Goal: Download file/media

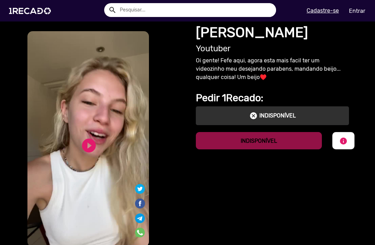
click at [80, 138] on link "play_circle_filled" at bounding box center [88, 145] width 17 height 17
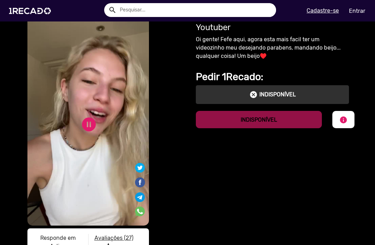
scroll to position [22, 0]
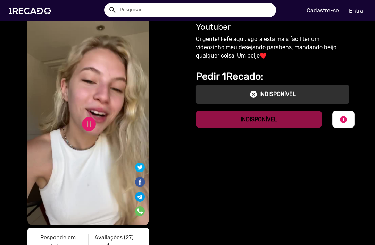
click at [59, 63] on video "S1RECADO vídeos dedicados para fãs e empresas" at bounding box center [87, 118] width 121 height 216
click at [352, 121] on button "info" at bounding box center [343, 119] width 22 height 17
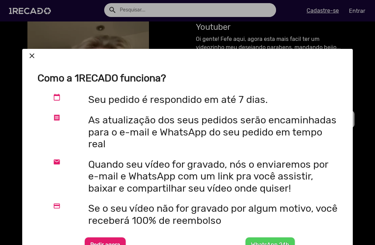
click at [32, 52] on mat-icon "close" at bounding box center [32, 56] width 8 height 8
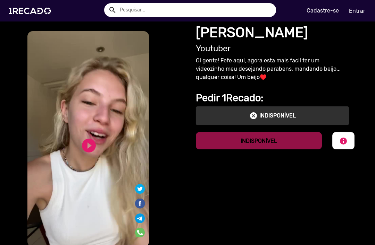
scroll to position [0, 0]
click at [282, 34] on h1 "[PERSON_NAME]" at bounding box center [272, 32] width 153 height 17
click at [284, 37] on h1 "[PERSON_NAME]" at bounding box center [272, 32] width 153 height 17
click at [273, 32] on h1 "[PERSON_NAME]" at bounding box center [272, 32] width 153 height 17
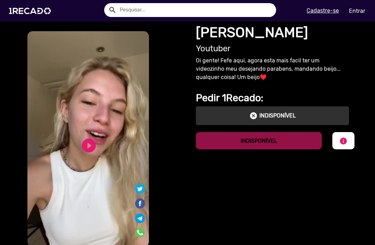
click at [273, 32] on h1 "[PERSON_NAME]" at bounding box center [272, 32] width 153 height 17
click at [228, 48] on h2 "Youtuber" at bounding box center [272, 49] width 153 height 10
click at [246, 66] on p "Oi gente! Fefe aqui, agora esta mais facil ter um videozinho meu desejando para…" at bounding box center [272, 69] width 153 height 25
click at [245, 66] on p "Oi gente! Fefe aqui, agora esta mais facil ter um videozinho meu desejando para…" at bounding box center [272, 69] width 153 height 25
click at [248, 59] on p "Oi gente! Fefe aqui, agora esta mais facil ter um videozinho meu desejando para…" at bounding box center [272, 69] width 153 height 25
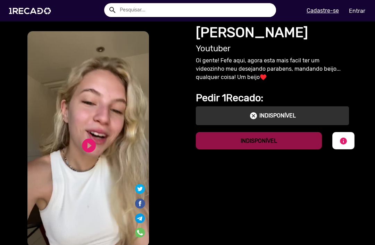
click at [342, 143] on mat-icon "info" at bounding box center [343, 141] width 8 height 8
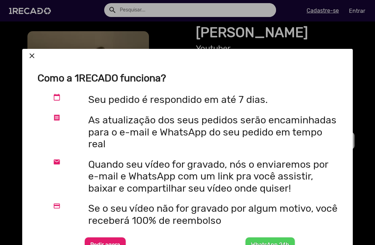
click at [33, 52] on mat-icon "close" at bounding box center [32, 56] width 8 height 8
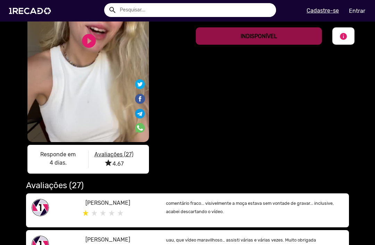
scroll to position [106, 0]
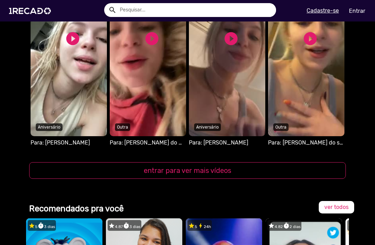
scroll to position [704, 0]
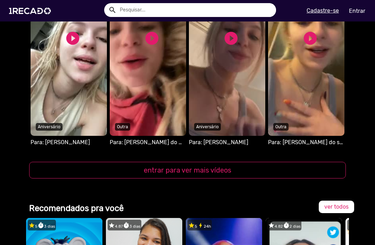
click at [258, 170] on button "entrar para ver mais vídeos" at bounding box center [187, 170] width 316 height 17
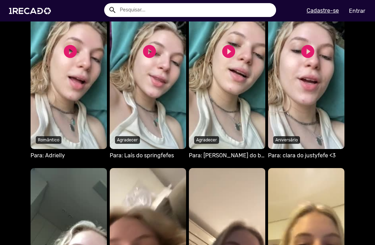
scroll to position [480, 0]
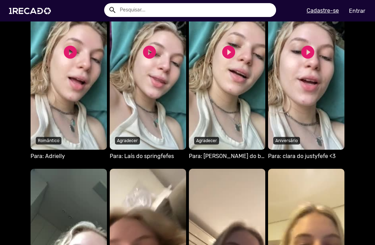
click at [66, 59] on link "play_circle_filled" at bounding box center [70, 52] width 16 height 16
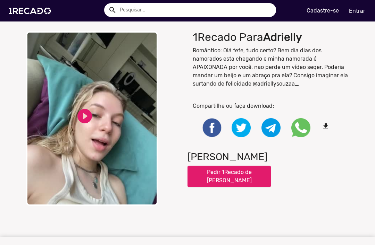
click at [81, 110] on link "play_circle_filled" at bounding box center [84, 116] width 17 height 17
click at [74, 130] on video "Your browser does not support HTML5 video." at bounding box center [92, 118] width 132 height 175
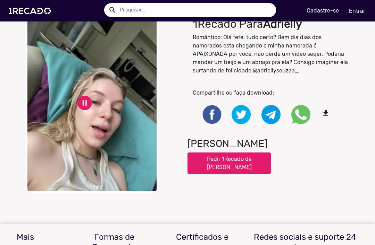
scroll to position [2, 0]
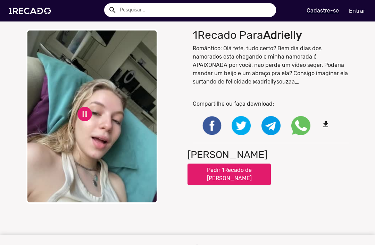
click at [329, 123] on mat-icon "file_download" at bounding box center [330, 124] width 19 height 8
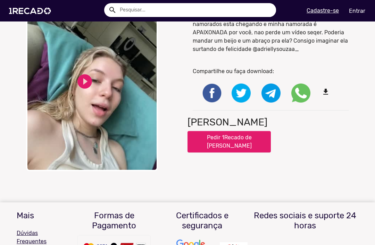
scroll to position [8, 0]
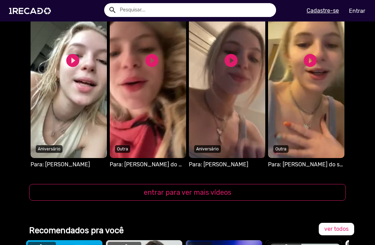
scroll to position [682, 0]
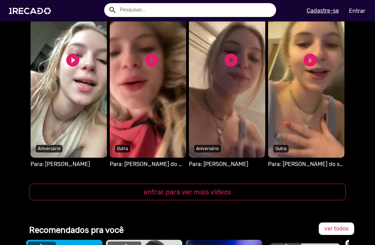
click at [224, 67] on link "play_circle_filled" at bounding box center [231, 60] width 16 height 16
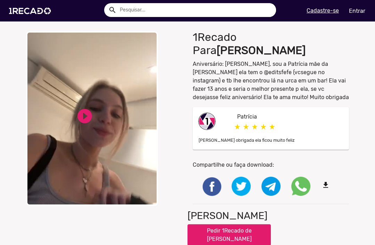
click at [84, 112] on link "play_circle_filled" at bounding box center [84, 116] width 17 height 17
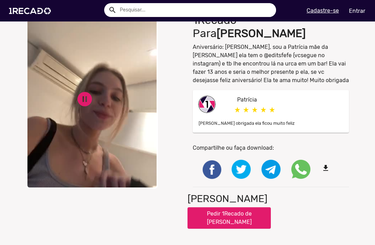
scroll to position [18, 0]
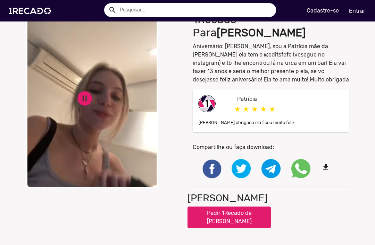
click at [360, 113] on div "close Your browser does not support HTML5 video. pause_circle pause_circle 1Rec…" at bounding box center [187, 119] width 375 height 218
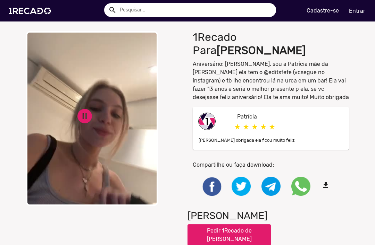
scroll to position [0, 0]
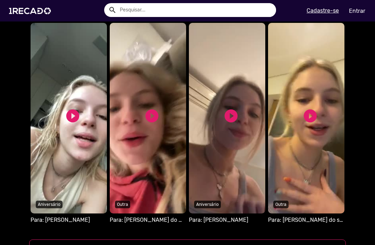
scroll to position [657, 0]
